Goal: Information Seeking & Learning: Learn about a topic

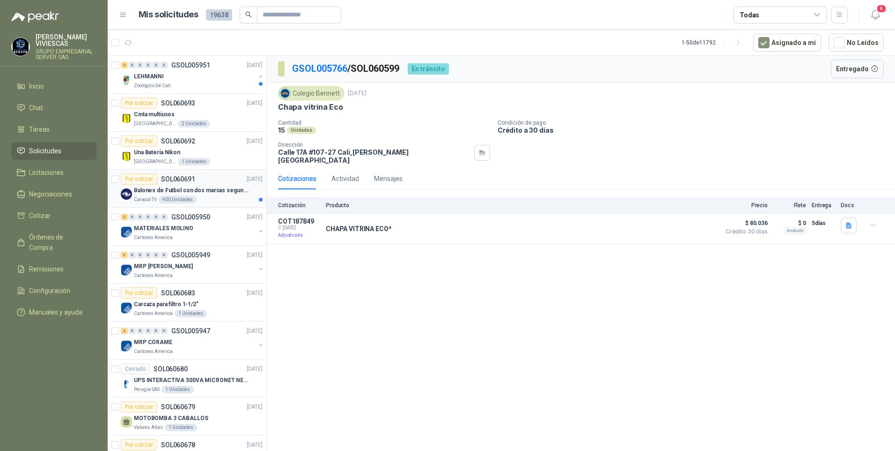
click at [192, 186] on p "Balones de Futbol con dos marcas segun adjunto. Adjuntar cotizacion en su forma…" at bounding box center [192, 190] width 117 height 9
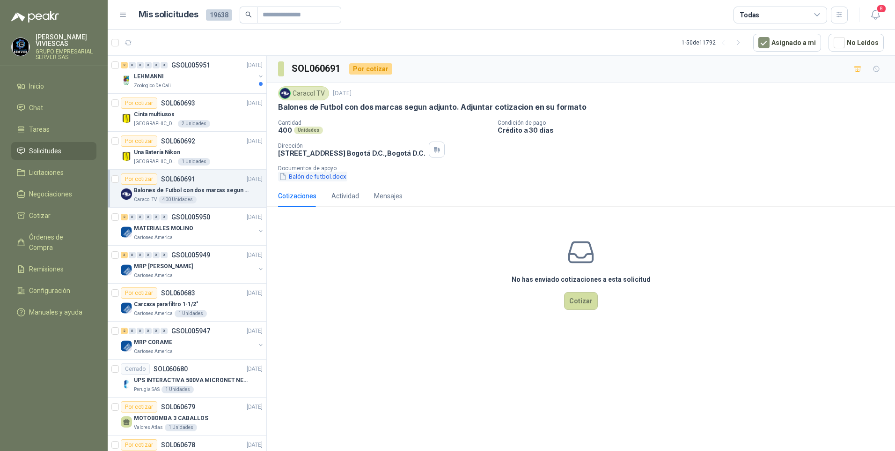
click at [311, 178] on button "Balón de futbol.docx" at bounding box center [312, 176] width 69 height 10
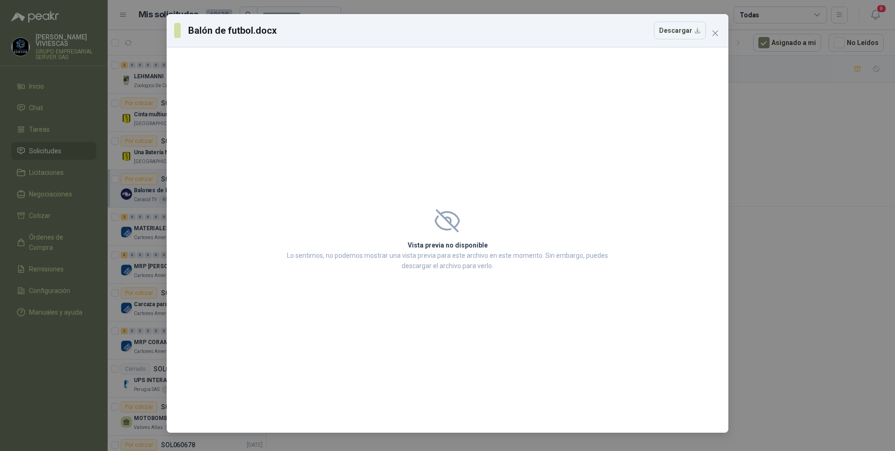
click at [834, 364] on div "Balón de futbol.docx Descargar Vista previa no disponible Lo sentimos, no podem…" at bounding box center [447, 225] width 895 height 451
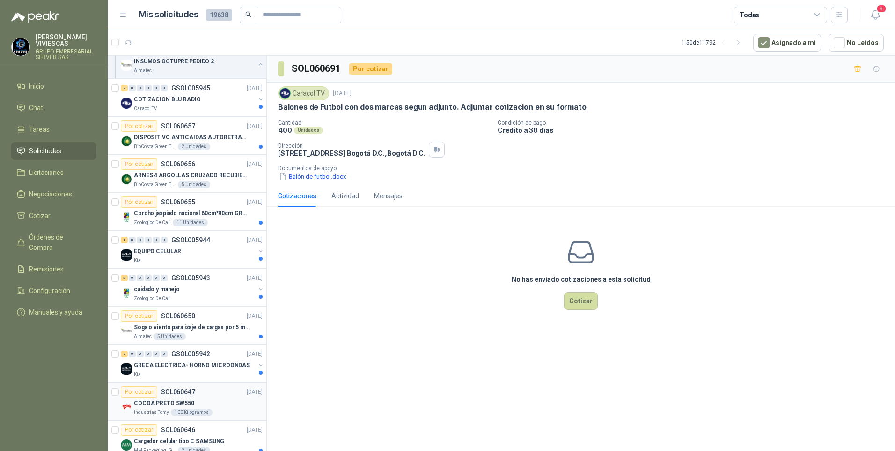
scroll to position [890, 0]
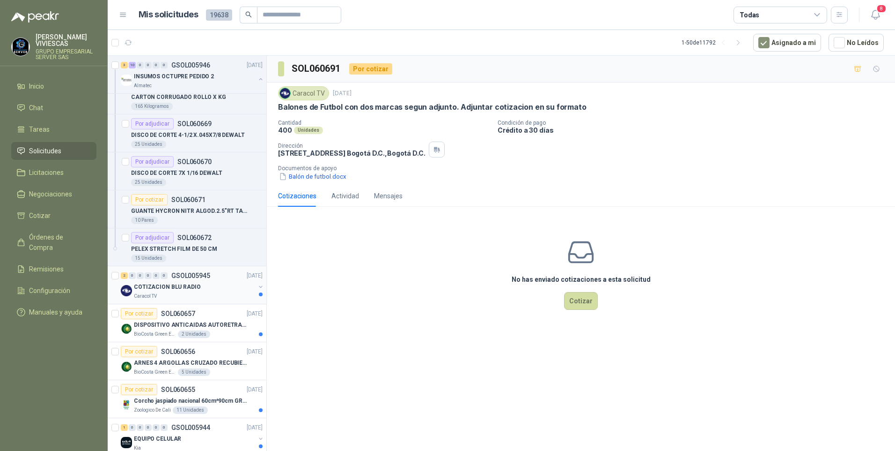
click at [159, 289] on p "COTIZACION BLU RADIO" at bounding box center [167, 286] width 67 height 9
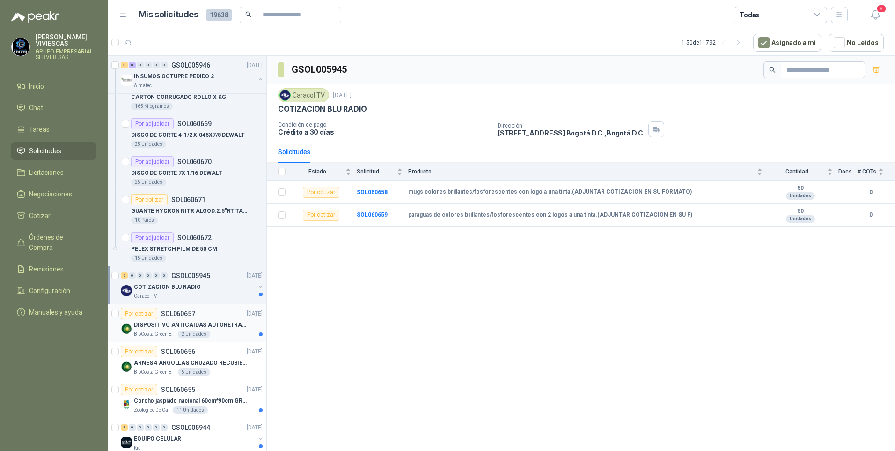
click at [199, 327] on p "DISPOSITIVO ANTICAIDAS AUTORETRACTIL" at bounding box center [192, 324] width 117 height 9
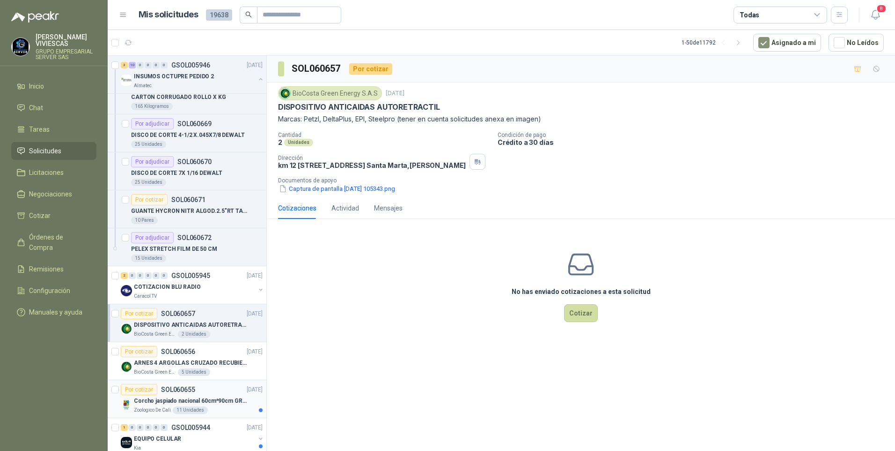
click at [220, 407] on div "Zoologico De Cali 11 Unidades" at bounding box center [198, 409] width 129 height 7
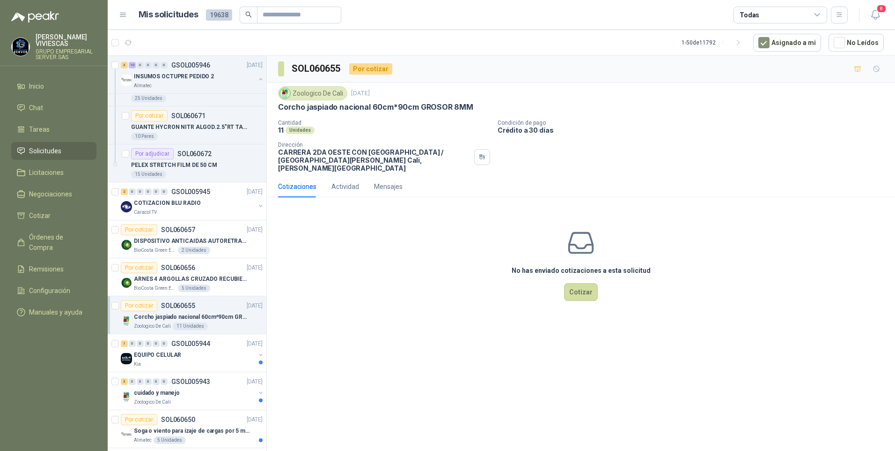
scroll to position [1030, 0]
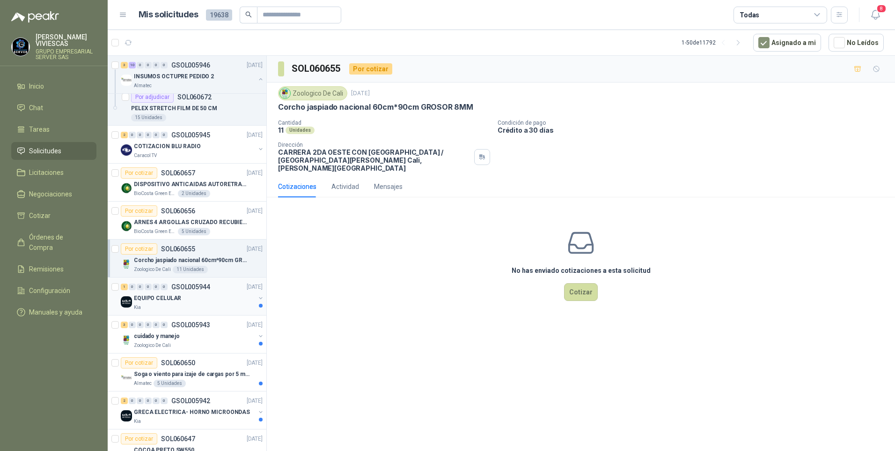
click at [230, 303] on div "Kia" at bounding box center [194, 306] width 121 height 7
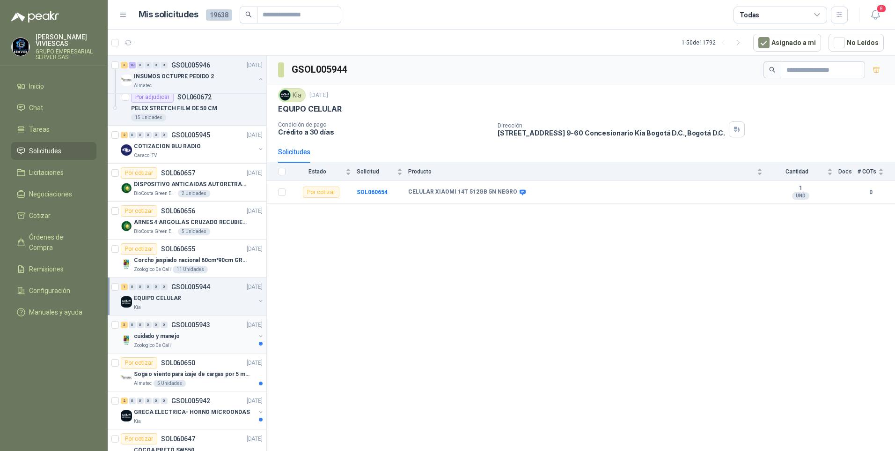
click at [229, 341] on div "Zoologico De Cali" at bounding box center [194, 344] width 121 height 7
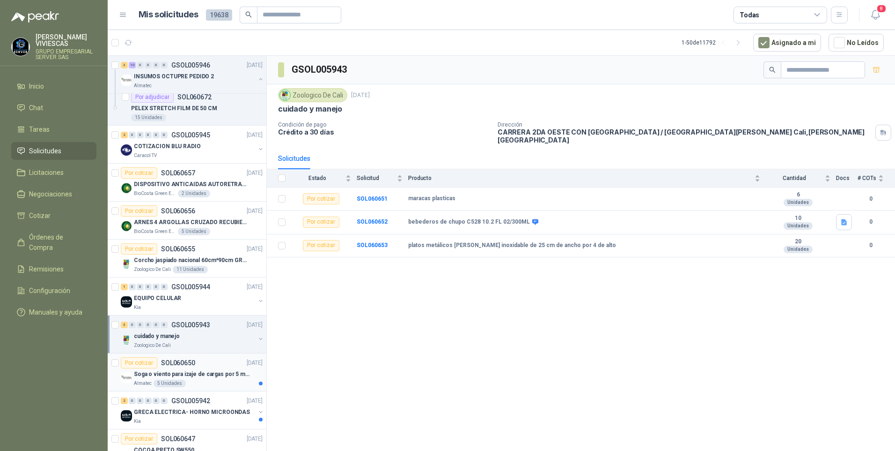
click at [214, 383] on div "Almatec 5 Unidades" at bounding box center [198, 382] width 129 height 7
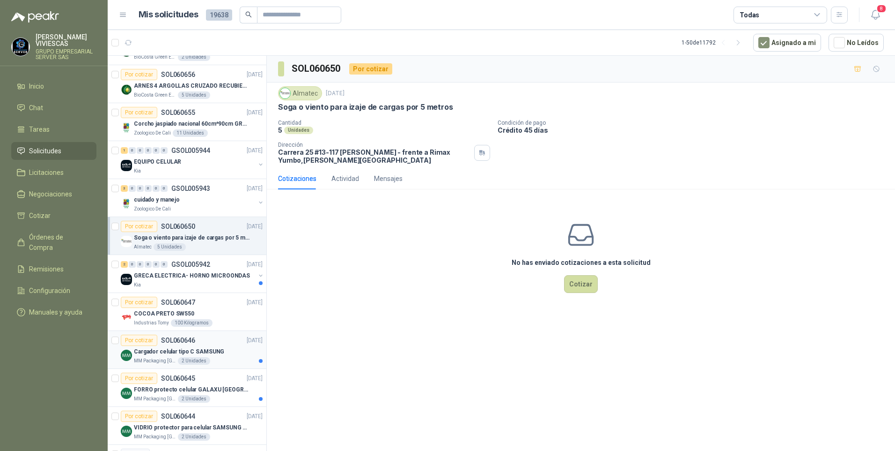
scroll to position [1171, 0]
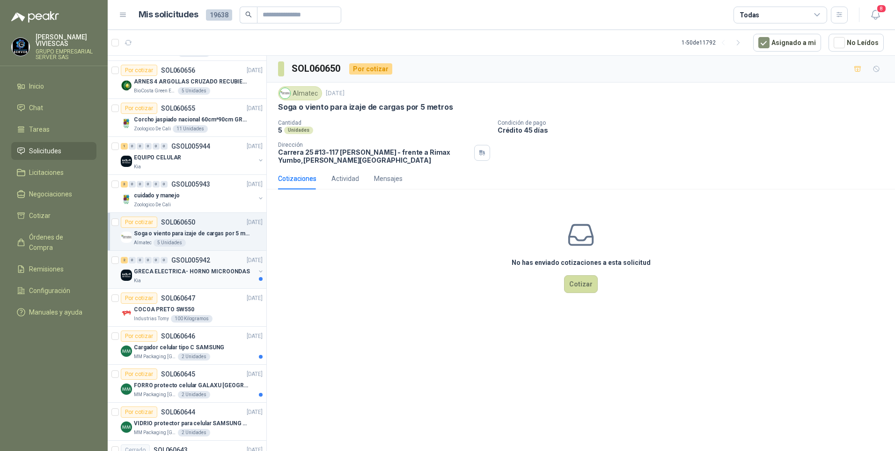
click at [210, 286] on div "2 0 0 0 0 0 GSOL005942 [DATE] GRECA ELECTRICA- HORNO MICROONDAS Kia" at bounding box center [187, 270] width 159 height 38
click at [218, 272] on p "GRECA ELECTRICA- HORNO MICROONDAS" at bounding box center [192, 271] width 116 height 9
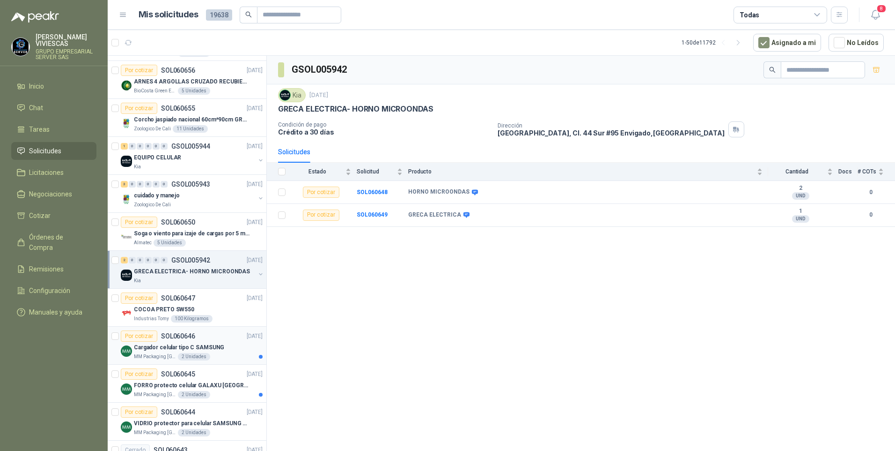
click at [214, 345] on p "Cargador celular tipo C SAMSUNG" at bounding box center [179, 347] width 90 height 9
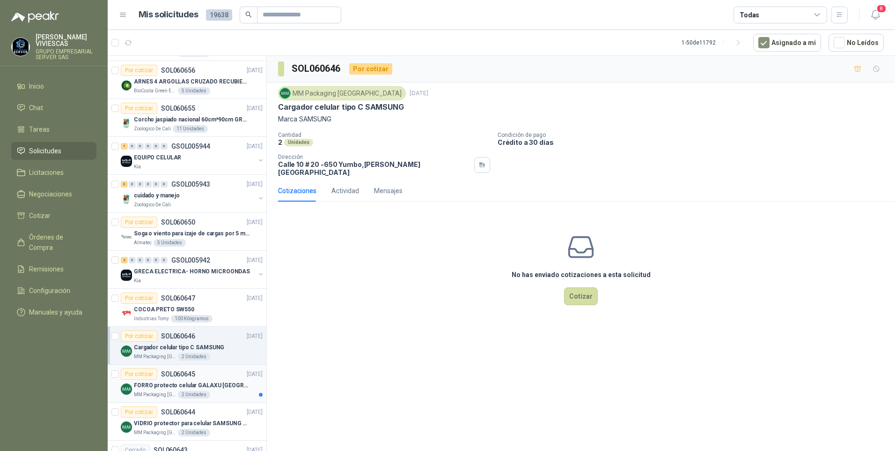
click at [209, 381] on p "FORRO protecto celular GALAXU [GEOGRAPHIC_DATA] A16 5G" at bounding box center [192, 385] width 117 height 9
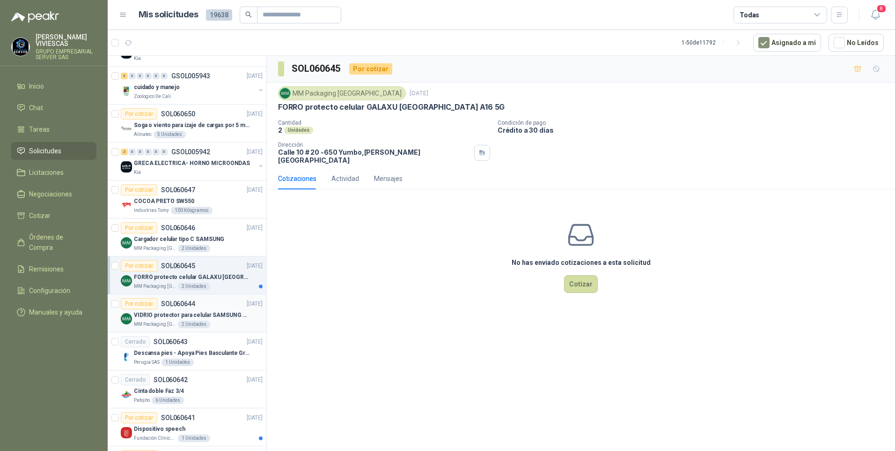
scroll to position [1311, 0]
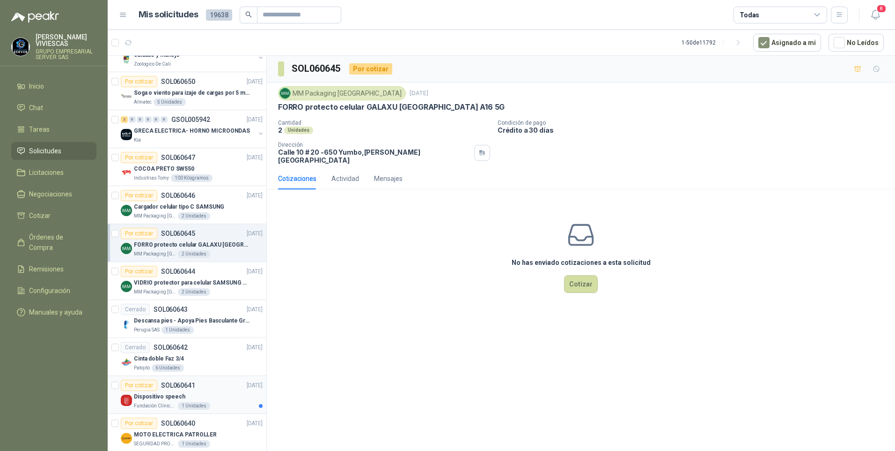
click at [223, 401] on div "Dispositivo speech" at bounding box center [198, 396] width 129 height 11
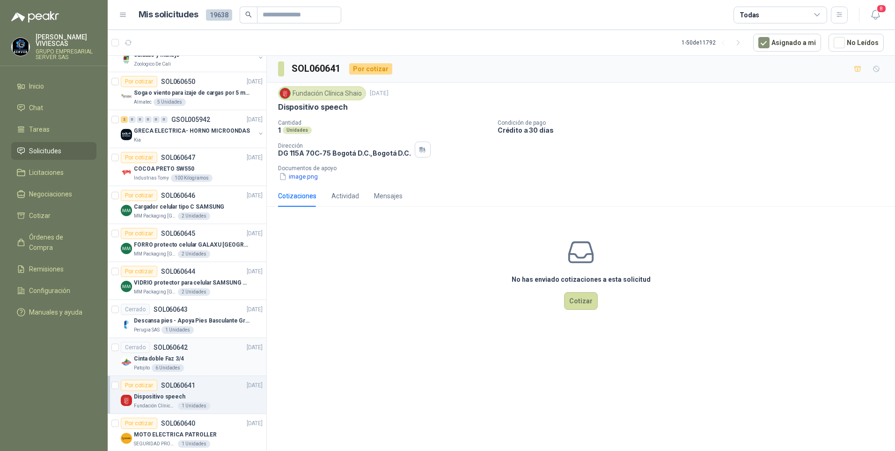
click at [168, 357] on p "Cinta doble Faz 3/4" at bounding box center [159, 358] width 50 height 9
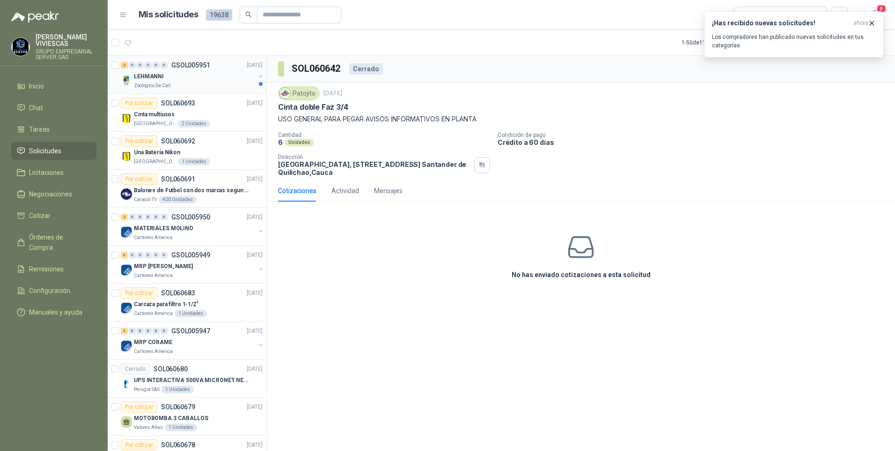
click at [165, 78] on div "LEHMANNI" at bounding box center [194, 76] width 121 height 11
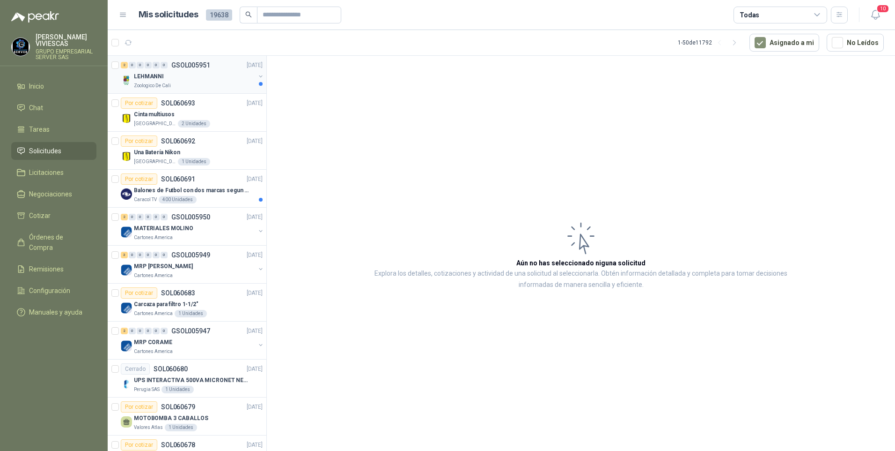
click at [155, 83] on p "Zoologico De Cali" at bounding box center [152, 85] width 37 height 7
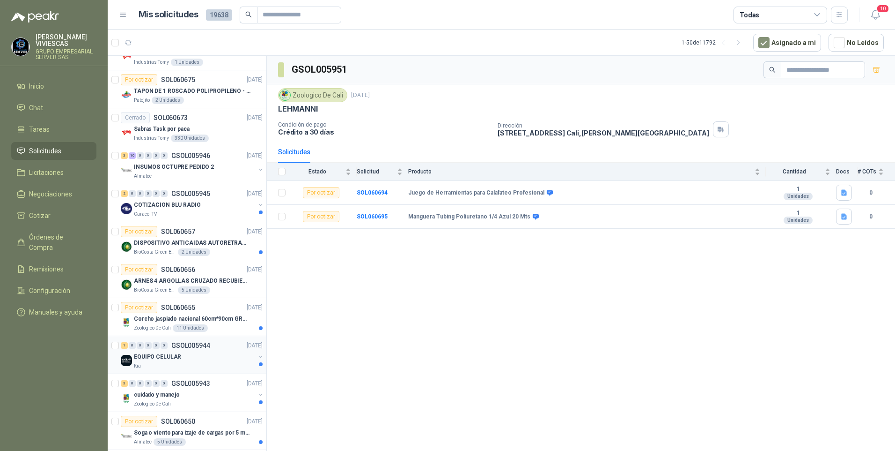
scroll to position [515, 0]
